Goal: Find specific page/section: Find specific page/section

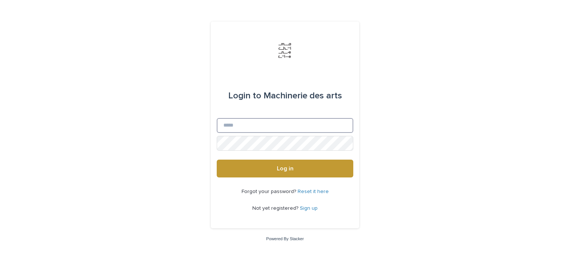
click at [259, 118] on input "Email" at bounding box center [285, 125] width 137 height 15
type input "**********"
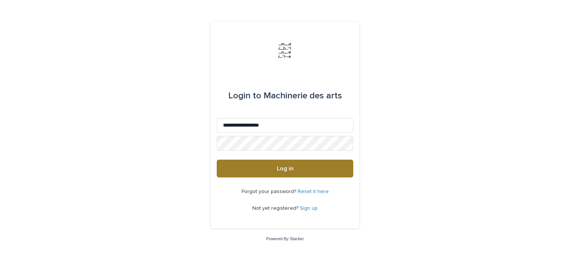
click at [282, 176] on button "Log in" at bounding box center [285, 169] width 137 height 18
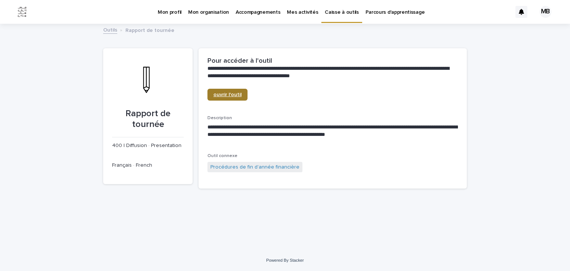
click at [208, 98] on link "ouvrir l'outil" at bounding box center [227, 95] width 40 height 12
click at [330, 8] on p "Caisse à outils" at bounding box center [342, 8] width 34 height 16
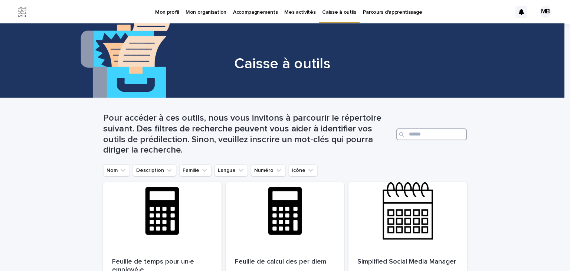
click at [408, 138] on input "Search" at bounding box center [431, 134] width 70 height 12
type input "*********"
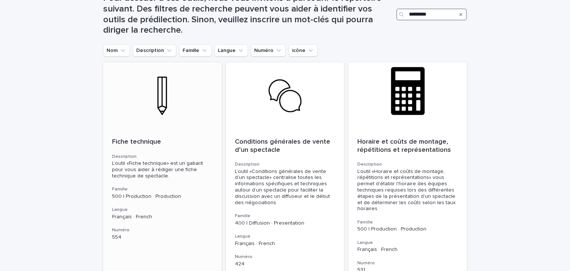
scroll to position [120, 0]
click at [119, 150] on div "Fiche technique Description L’outil «Fiche technique» est un gabarit pour vous …" at bounding box center [162, 189] width 118 height 120
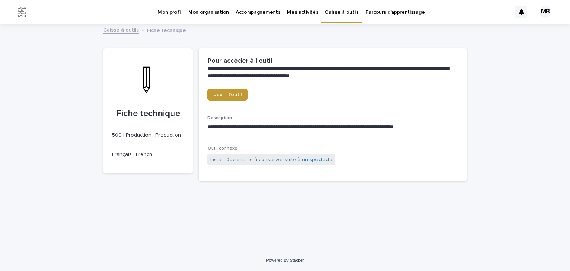
click at [227, 101] on div "ouvrir l'outil" at bounding box center [332, 98] width 250 height 18
click at [223, 96] on span "ouvrir l'outil" at bounding box center [227, 94] width 28 height 5
click at [325, 10] on p "Caisse à outils" at bounding box center [342, 8] width 34 height 16
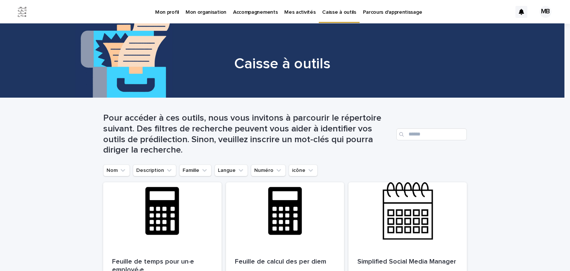
click at [405, 129] on div "Search" at bounding box center [402, 134] width 12 height 12
click at [411, 135] on input "Search" at bounding box center [431, 134] width 70 height 12
type input "*****"
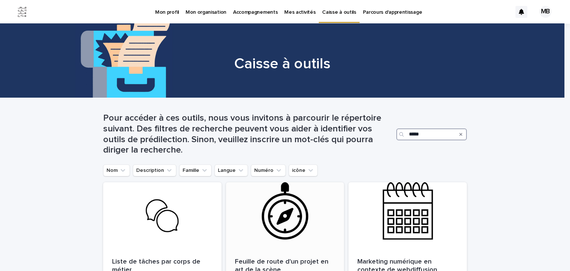
scroll to position [89, 0]
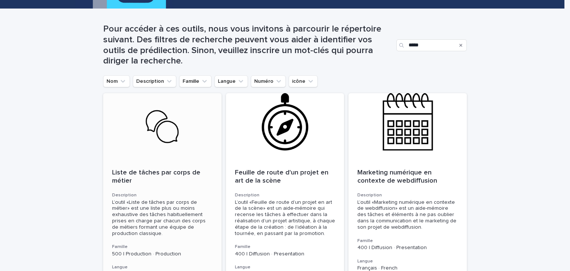
click at [129, 179] on p "Liste de tâches par corps de métier" at bounding box center [162, 177] width 101 height 16
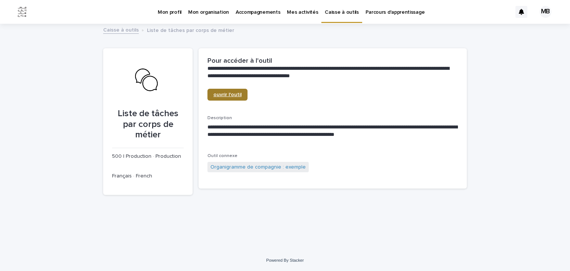
click at [239, 99] on link "ouvrir l'outil" at bounding box center [227, 95] width 40 height 12
